Goal: Check status: Check status

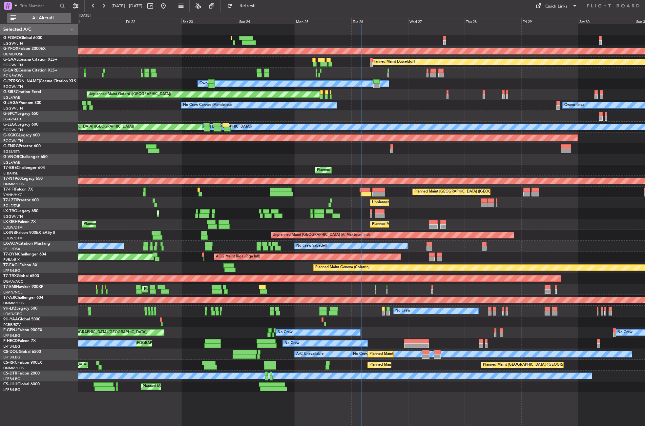
click at [47, 17] on span "All Aircraft" at bounding box center [43, 18] width 52 height 5
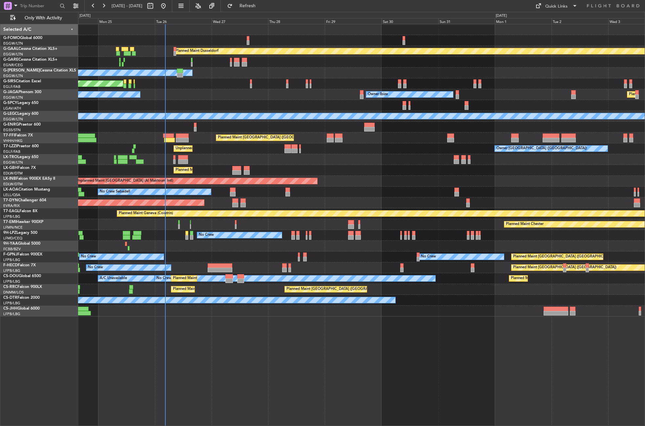
click at [169, 353] on div "Planned Maint Dusseldorf Owner Unplanned Maint [GEOGRAPHIC_DATA] ([GEOGRAPHIC_D…" at bounding box center [361, 225] width 567 height 402
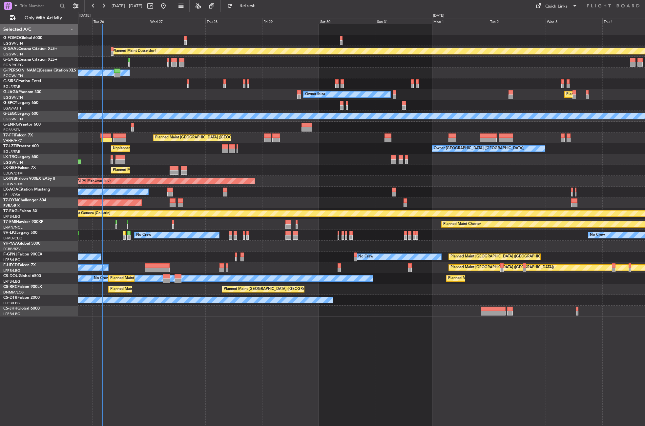
click at [154, 361] on div "Planned Maint Dusseldorf Owner Unplanned Maint [GEOGRAPHIC_DATA] ([GEOGRAPHIC_D…" at bounding box center [361, 225] width 567 height 402
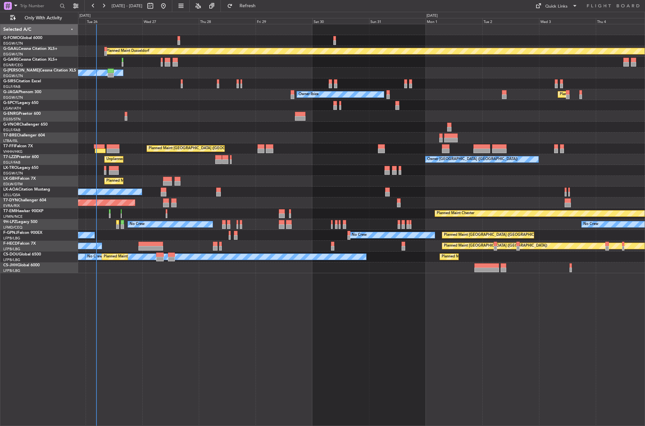
click at [234, 343] on div "Planned Maint Dusseldorf Owner Unplanned Maint [GEOGRAPHIC_DATA] ([GEOGRAPHIC_D…" at bounding box center [361, 225] width 567 height 402
click at [127, 342] on div "Planned Maint Dusseldorf Owner Unplanned Maint [GEOGRAPHIC_DATA] ([GEOGRAPHIC_D…" at bounding box center [361, 225] width 567 height 402
